Goal: Task Accomplishment & Management: Use online tool/utility

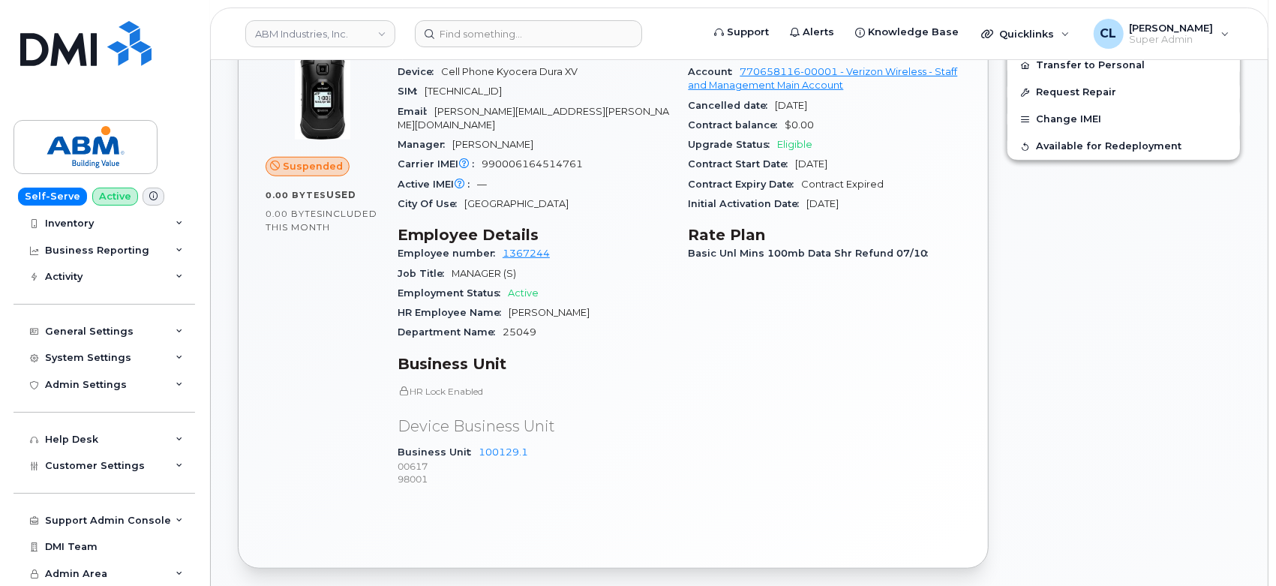
scroll to position [666, 0]
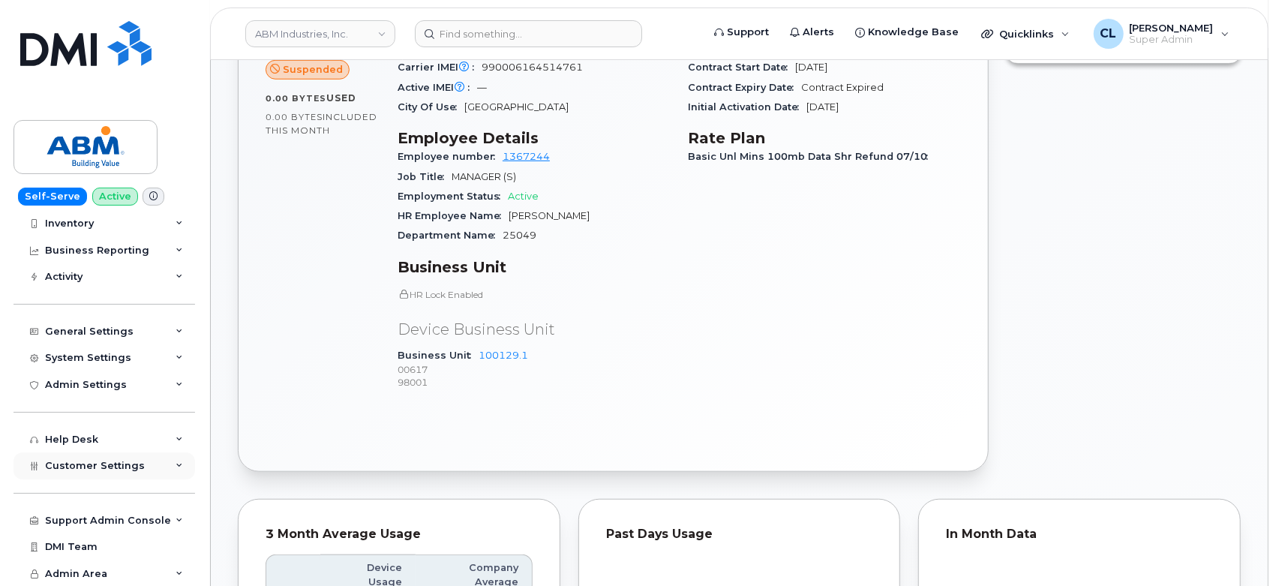
click at [165, 466] on div "Customer Settings" at bounding box center [105, 465] width 182 height 27
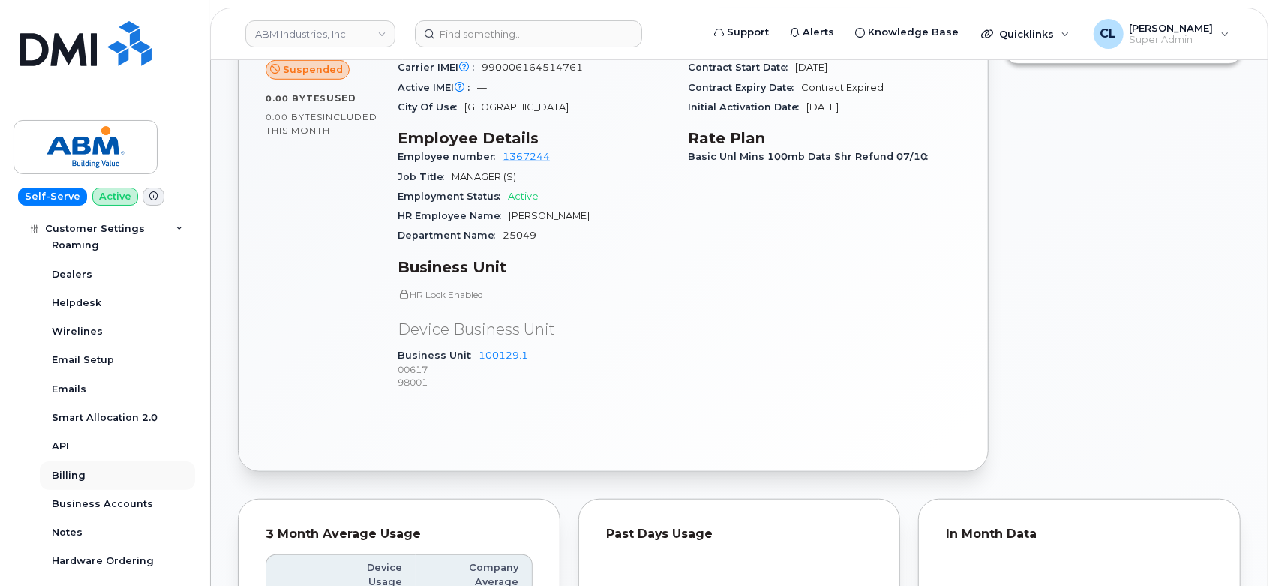
scroll to position [392, 0]
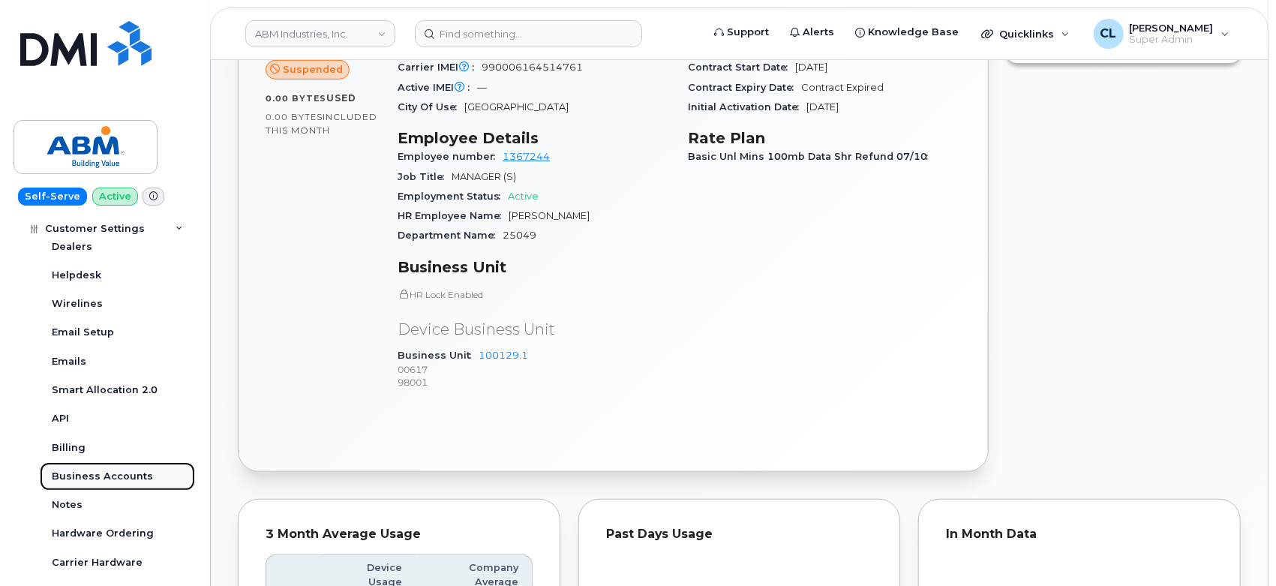
click at [101, 478] on div "Business Accounts" at bounding box center [102, 477] width 101 height 14
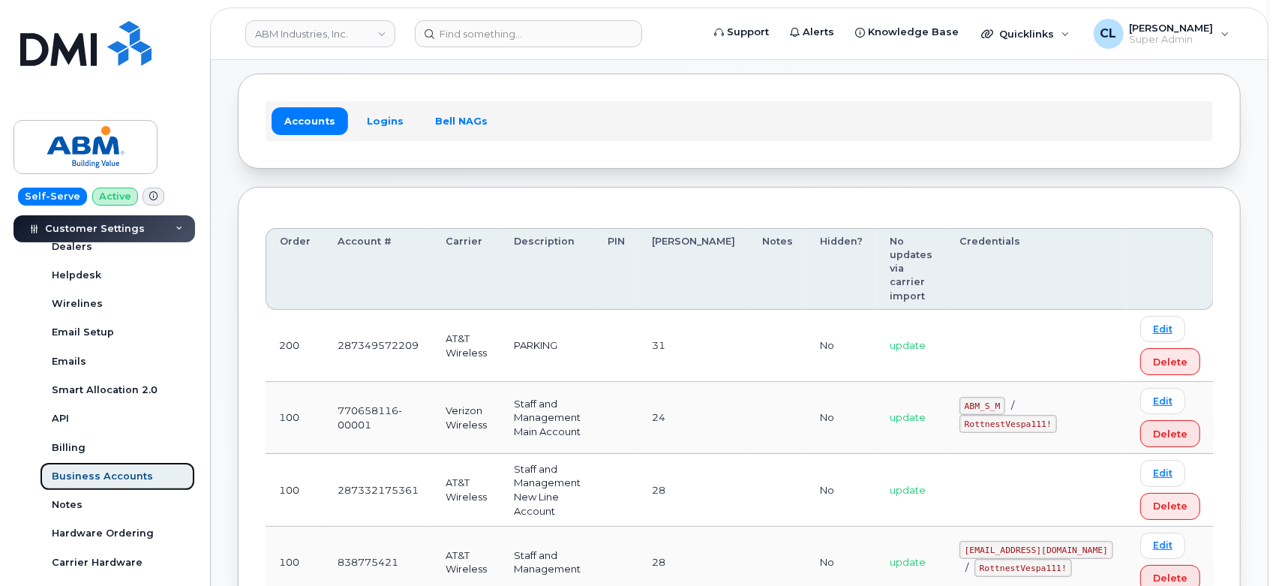
scroll to position [83, 0]
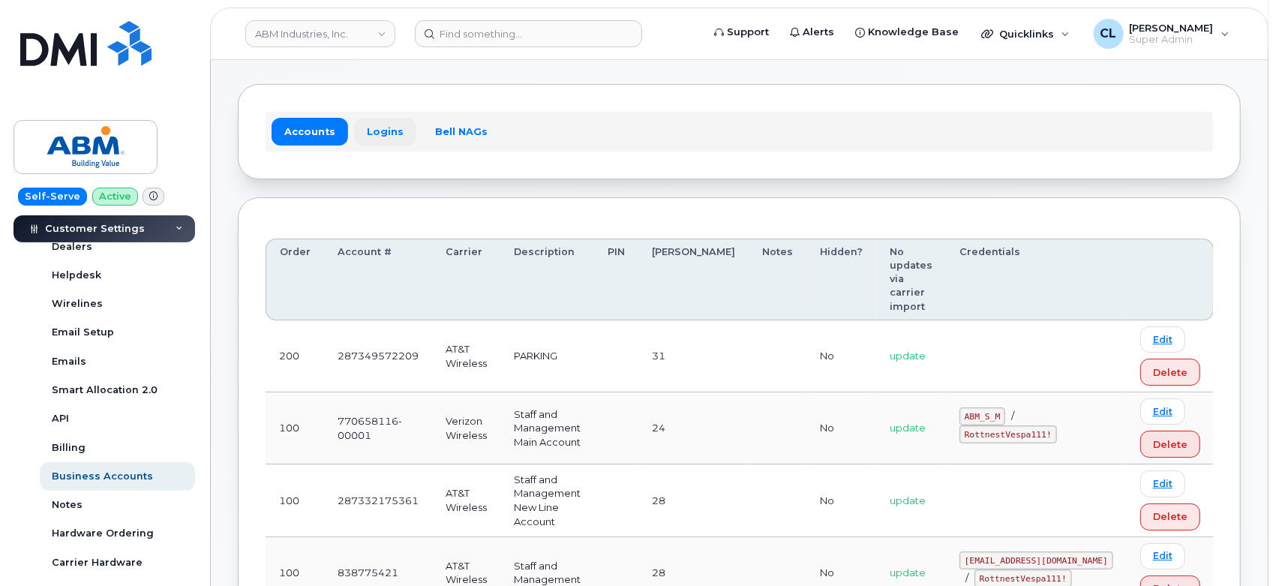
click at [384, 127] on link "Logins" at bounding box center [385, 131] width 62 height 27
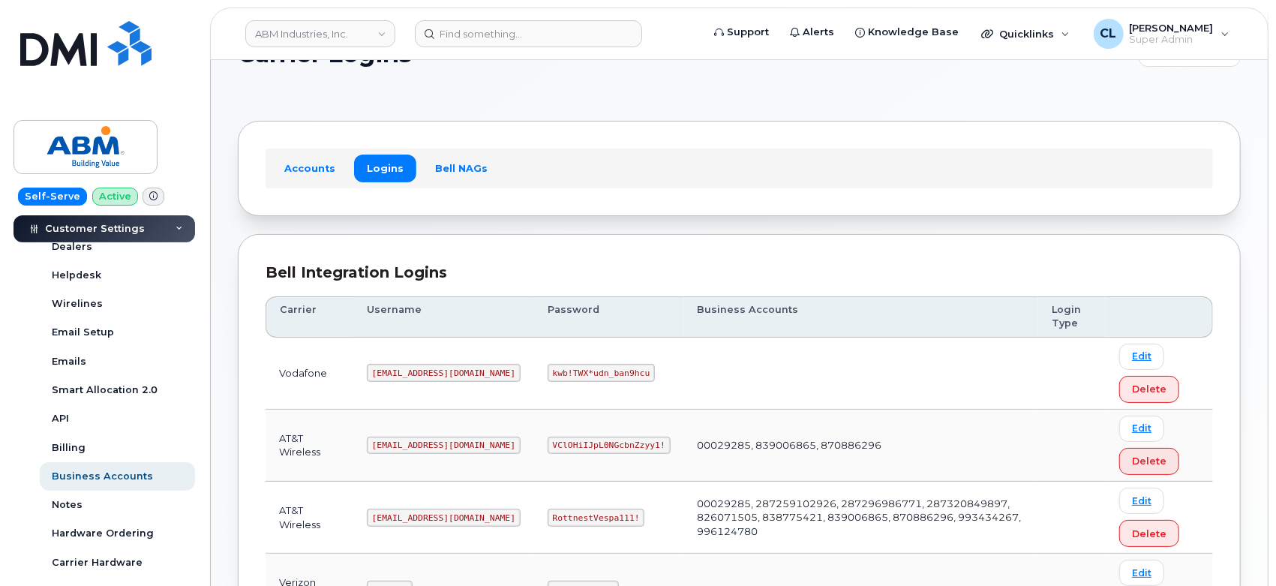
scroll to position [83, 0]
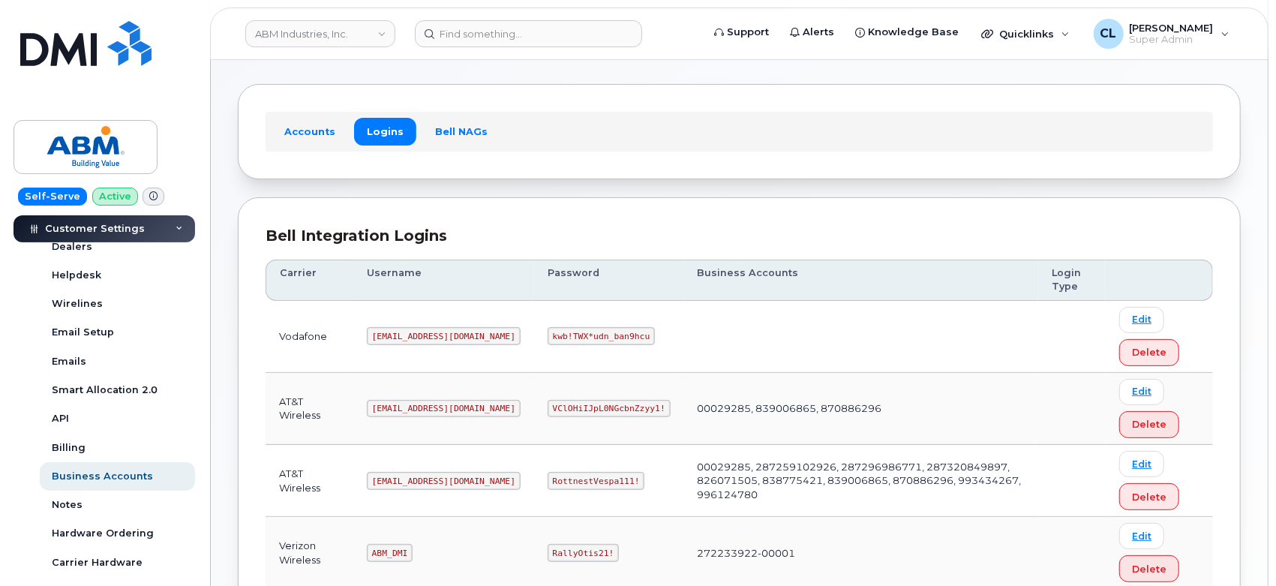
click at [558, 333] on code "kwb!TWX*udn_ban9hcu" at bounding box center [601, 336] width 107 height 18
copy code "kwb!TWX*udn_ban9hcu"
